Goal: Information Seeking & Learning: Learn about a topic

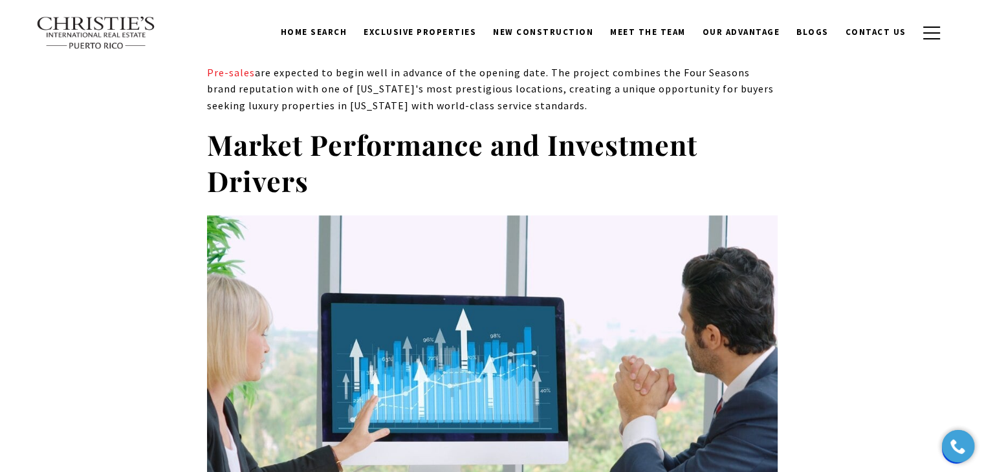
scroll to position [1358, 0]
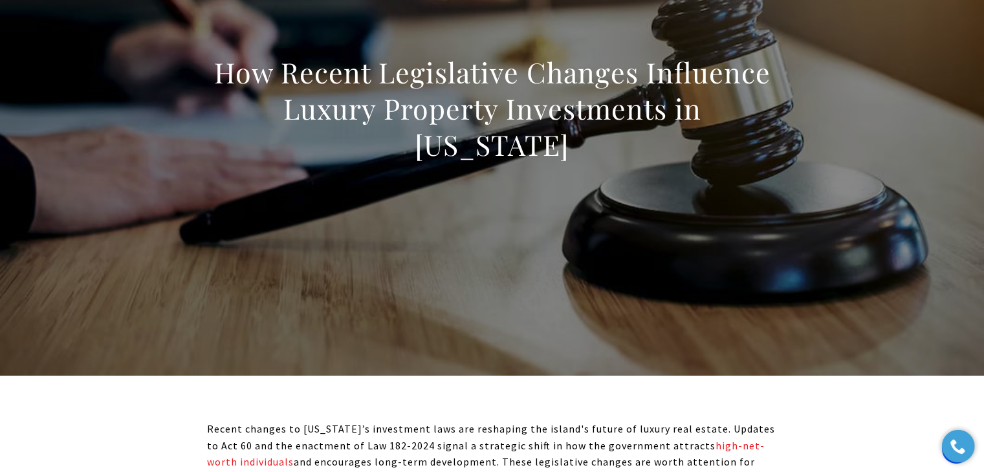
scroll to position [129, 0]
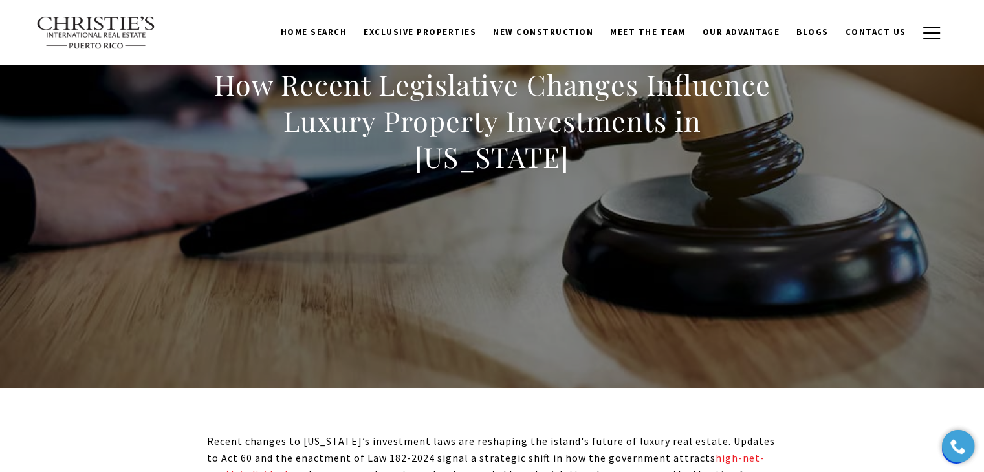
click at [228, 137] on h1 "How Recent Legislative Changes Influence Luxury Property Investments in Puerto …" at bounding box center [492, 121] width 570 height 109
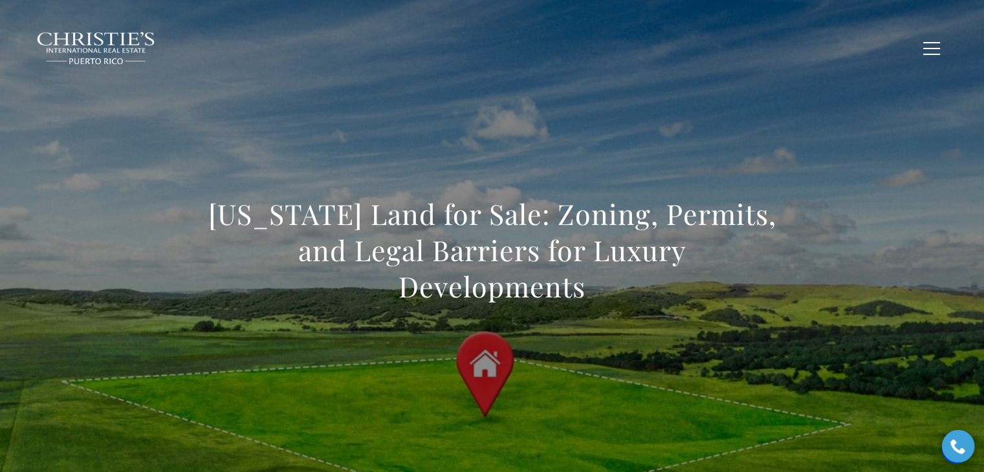
click at [529, 47] on span "New Construction" at bounding box center [543, 47] width 100 height 11
click at [376, 80] on div "Puerto Rico Land for Sale: Zoning, Permits, and Legal Barriers for Luxury Devel…" at bounding box center [491, 259] width 905 height 388
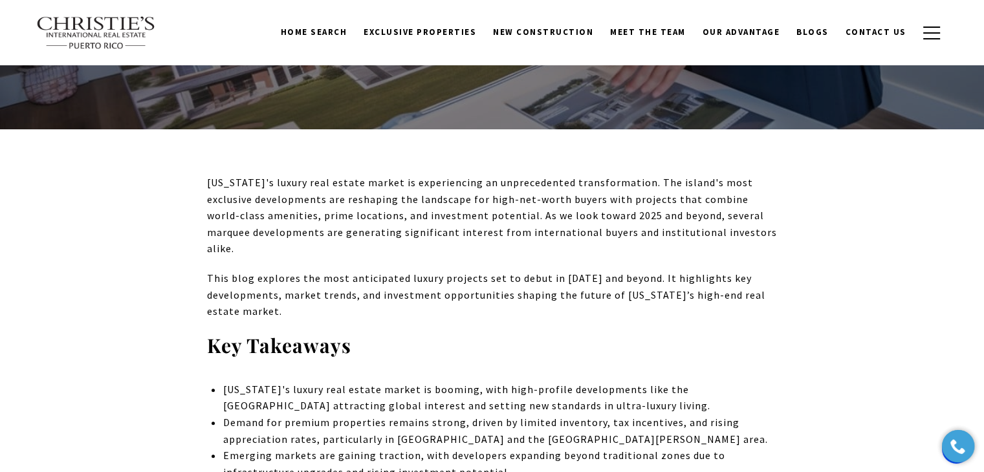
scroll to position [65, 0]
